Goal: Task Accomplishment & Management: Complete application form

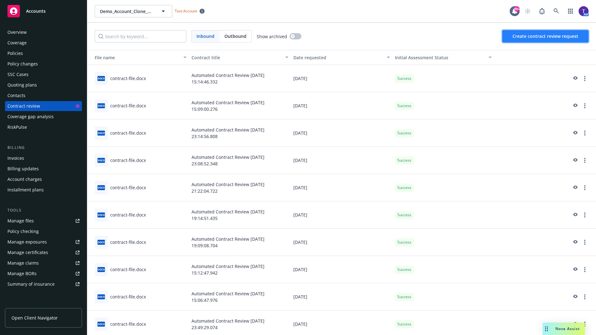
click at [546, 36] on span "Create contract review request" at bounding box center [545, 36] width 66 height 6
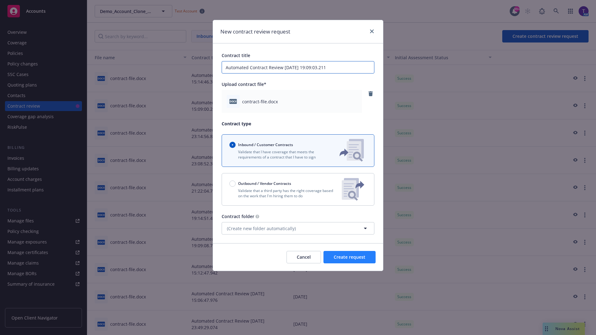
type input "Automated Contract Review [DATE] 19:09:03.211"
click at [350, 257] on span "Create request" at bounding box center [350, 257] width 32 height 6
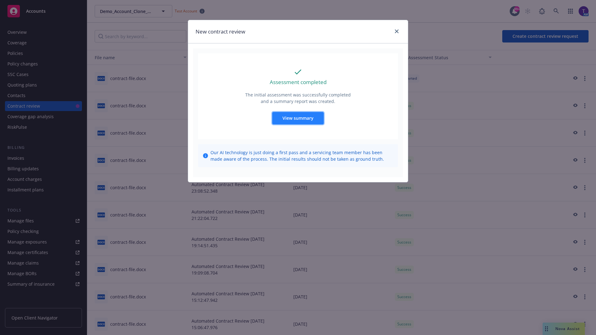
click at [298, 118] on span "View summary" at bounding box center [297, 118] width 31 height 6
